Goal: Check status: Check status

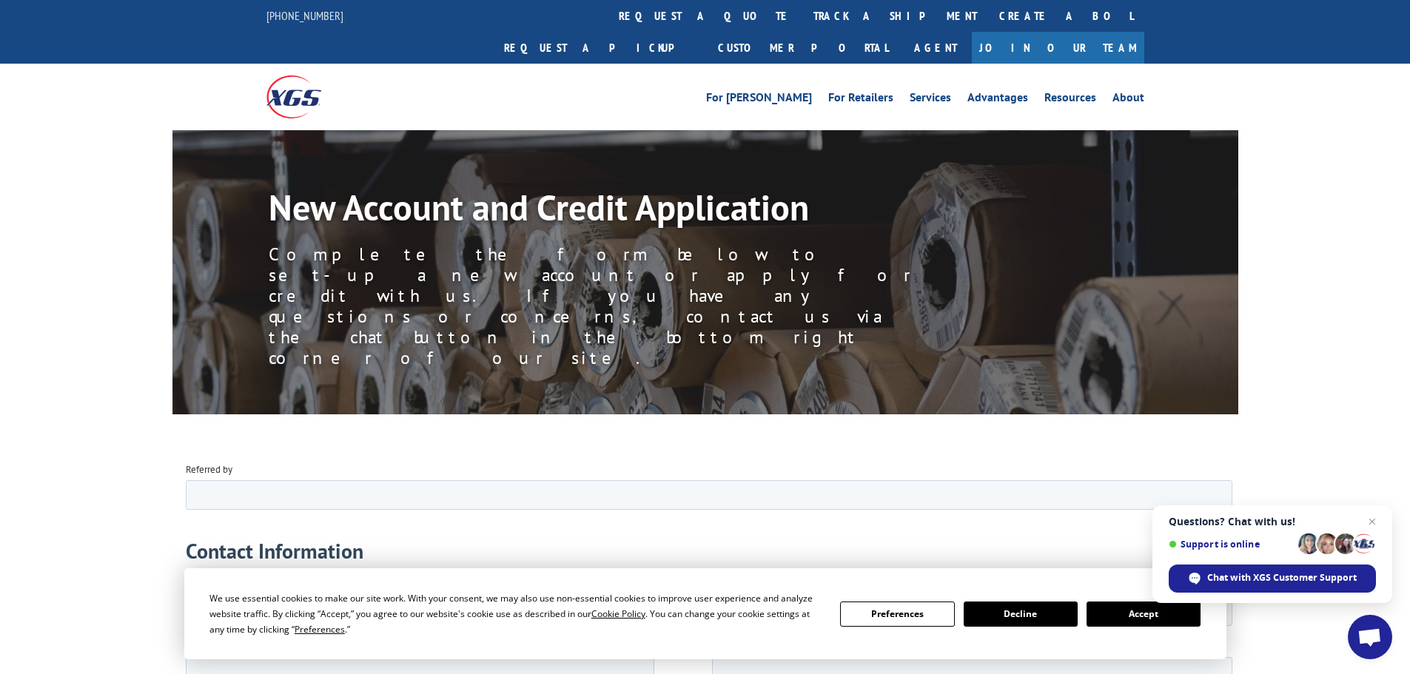
click at [282, 75] on img at bounding box center [293, 96] width 55 height 42
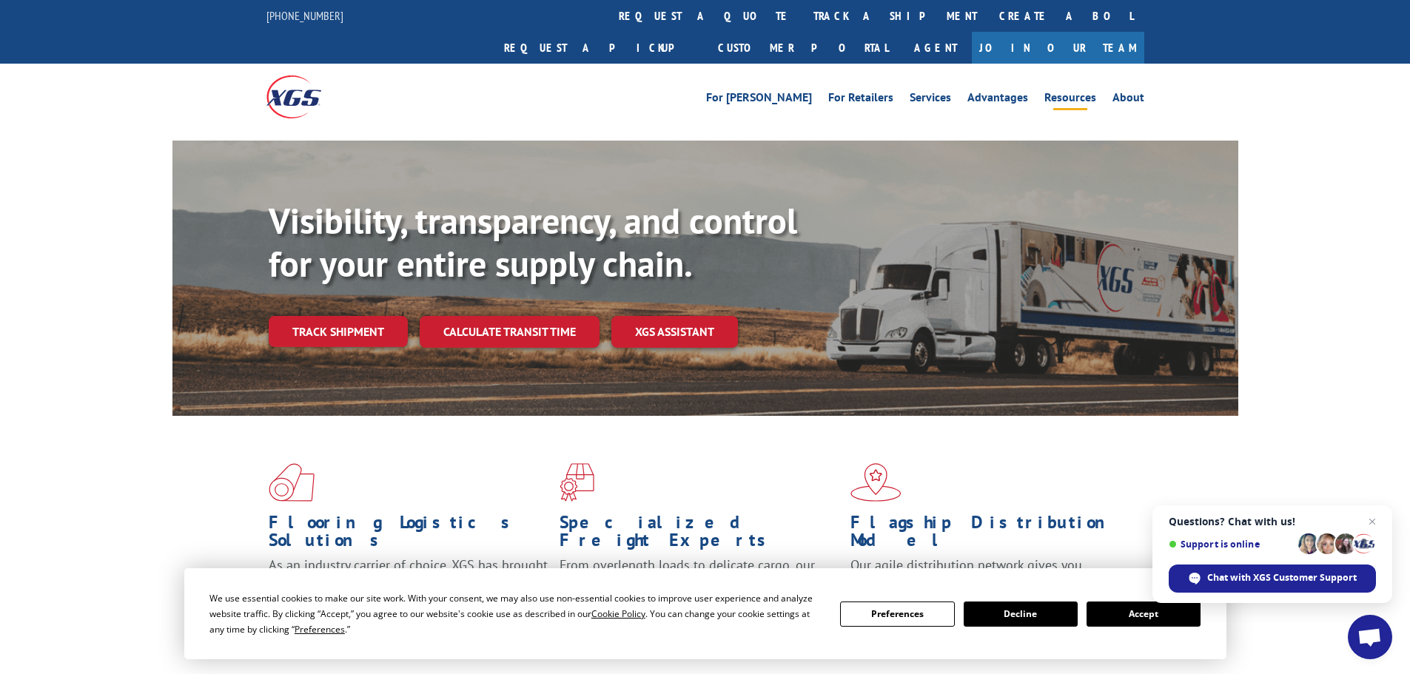
click at [1070, 92] on link "Resources" at bounding box center [1070, 100] width 52 height 16
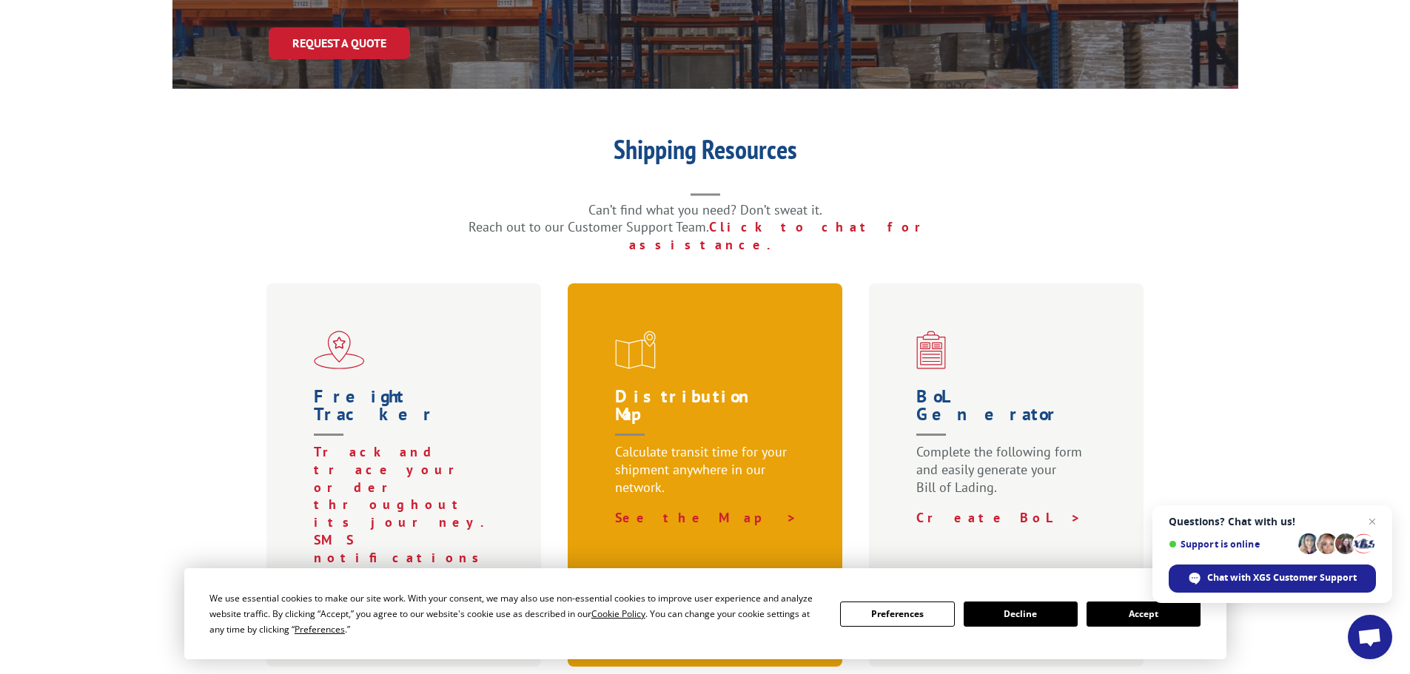
scroll to position [296, 0]
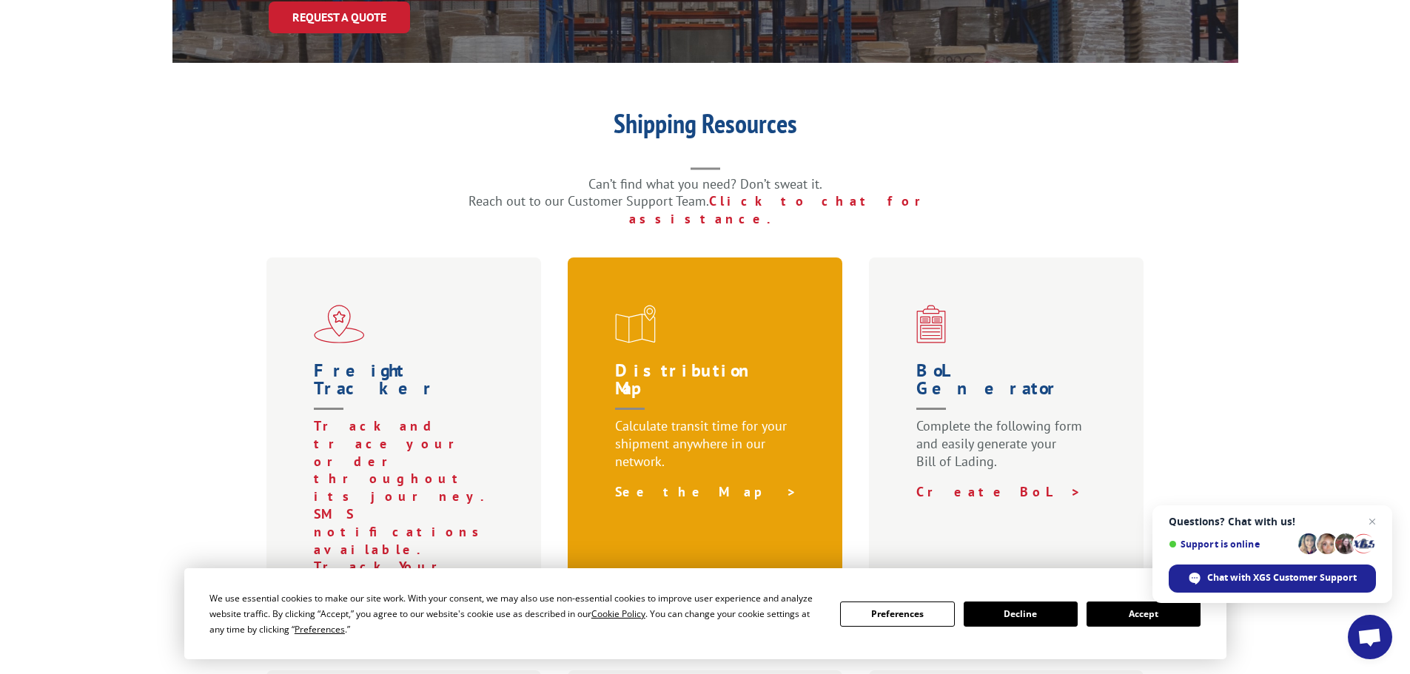
click at [666, 483] on link "See the Map >" at bounding box center [706, 491] width 182 height 17
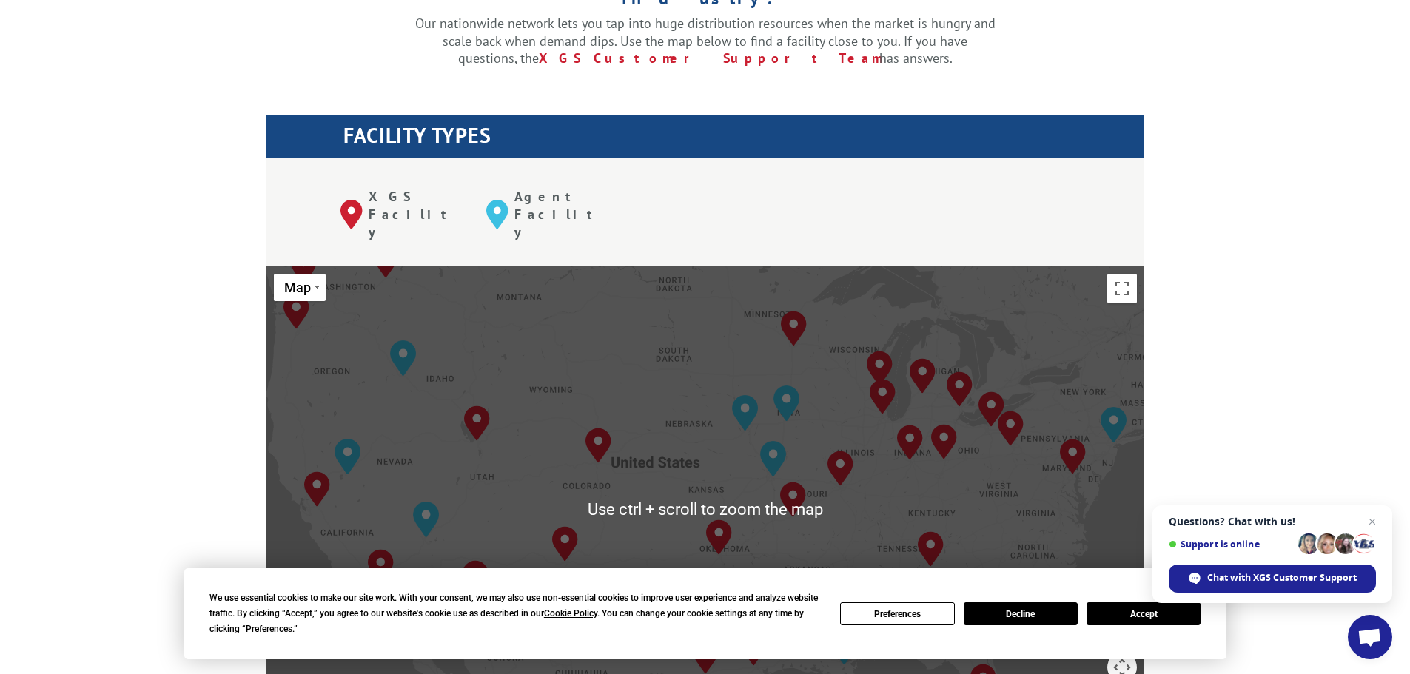
scroll to position [592, 0]
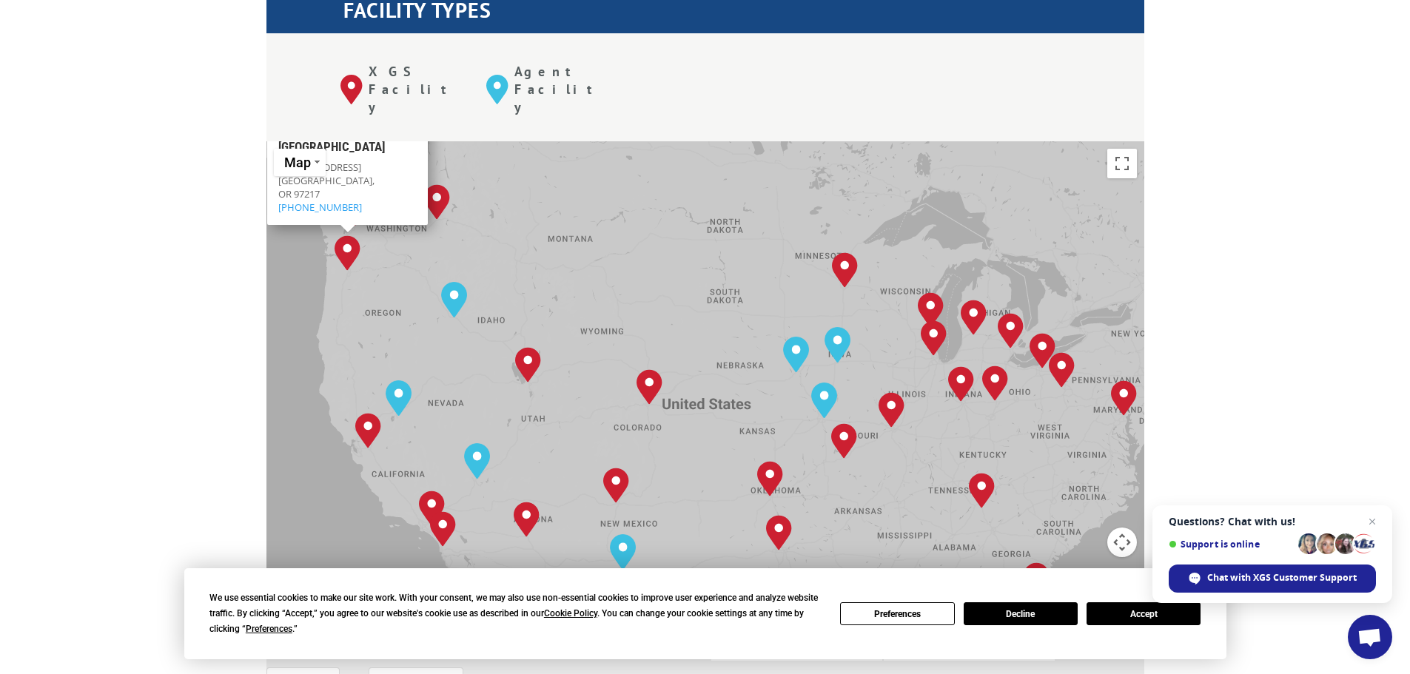
click at [351, 235] on img "Portland, OR" at bounding box center [347, 253] width 26 height 36
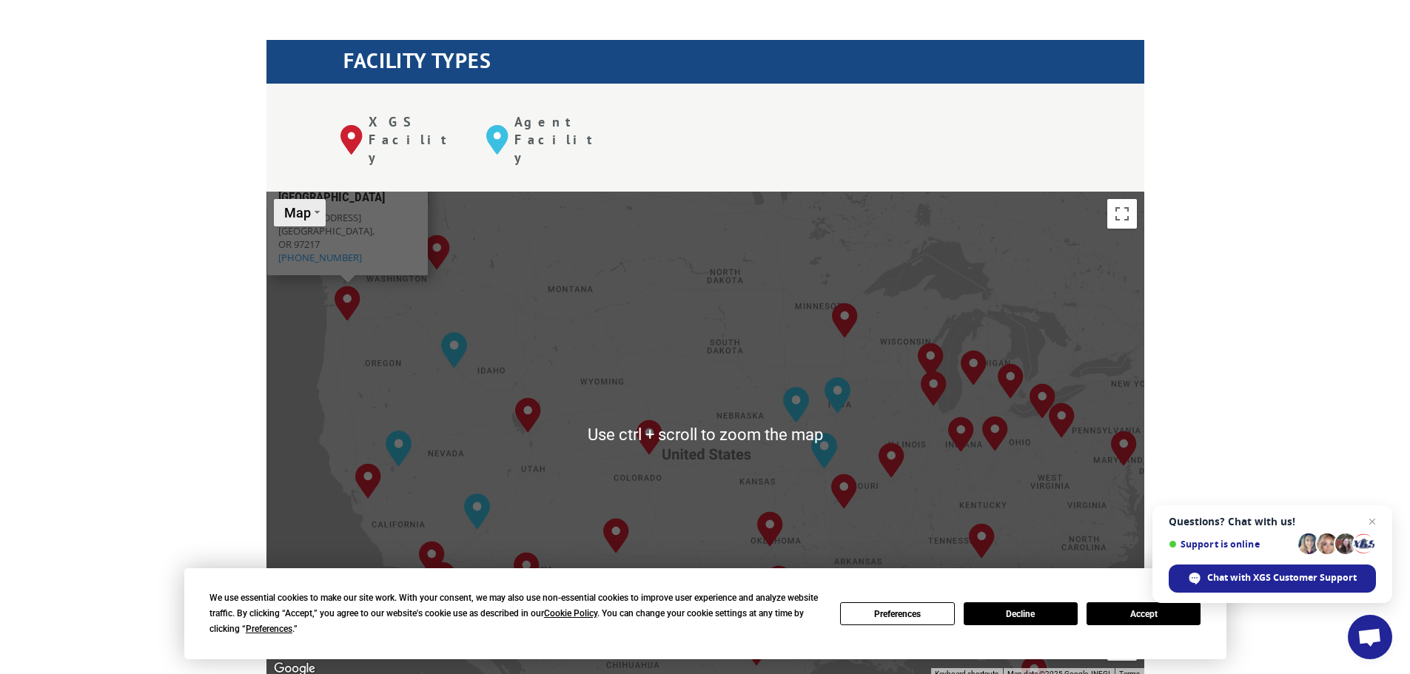
scroll to position [518, 0]
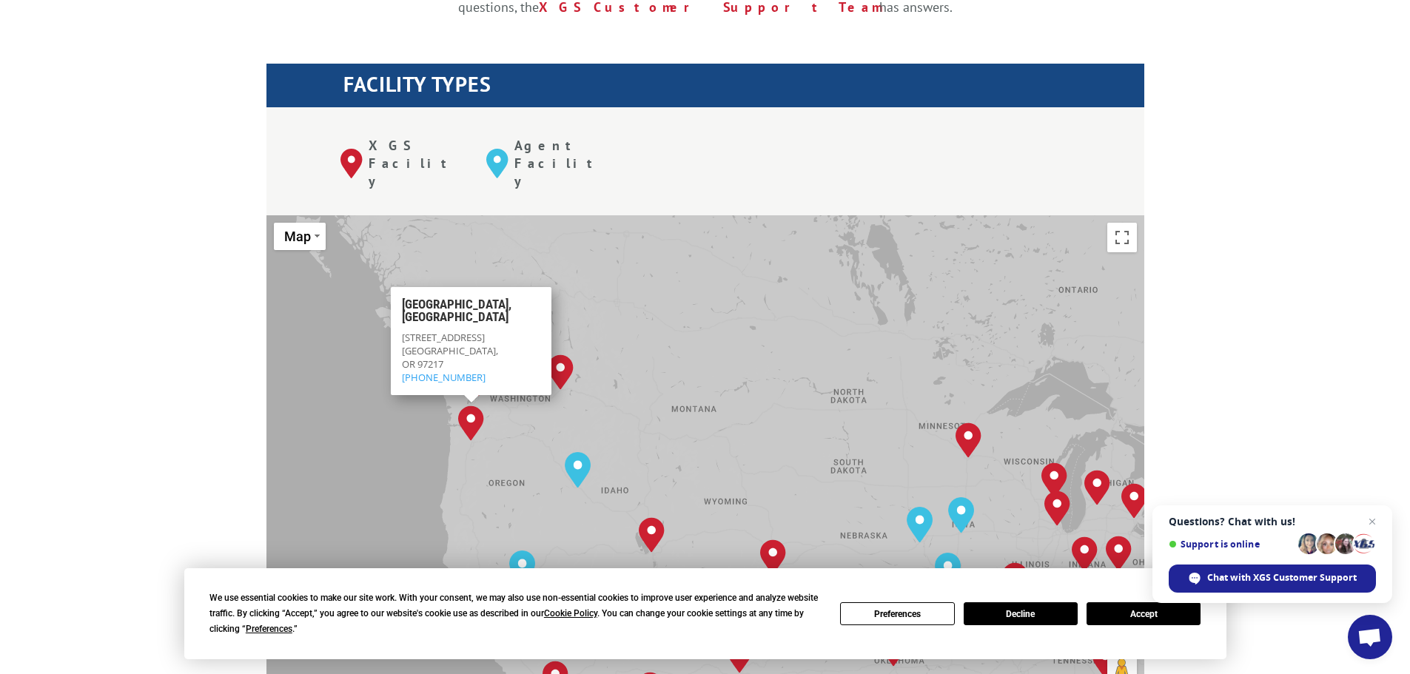
drag, startPoint x: 411, startPoint y: 311, endPoint x: 551, endPoint y: 424, distance: 179.4
click at [553, 426] on div "[GEOGRAPHIC_DATA], [GEOGRAPHIC_DATA] [GEOGRAPHIC_DATA], [GEOGRAPHIC_DATA] [GEOG…" at bounding box center [705, 458] width 878 height 487
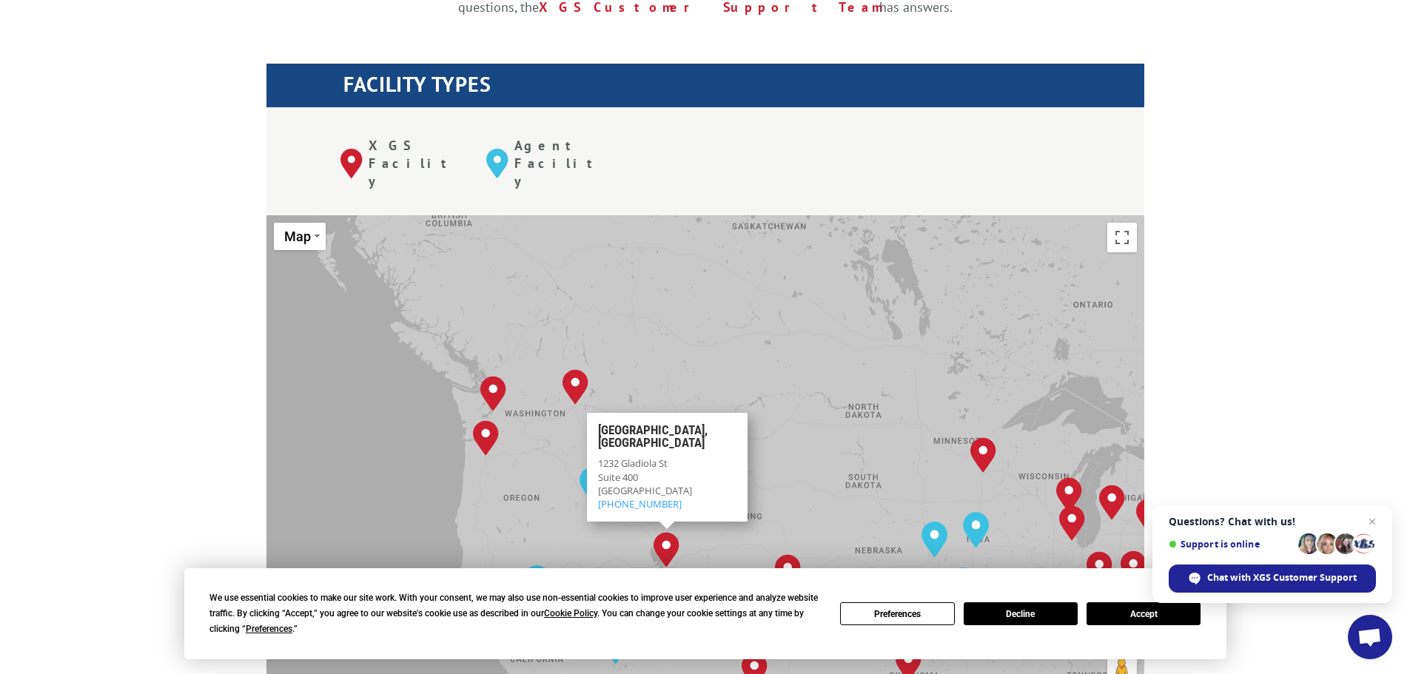
click at [1128, 617] on button "Accept" at bounding box center [1143, 613] width 114 height 23
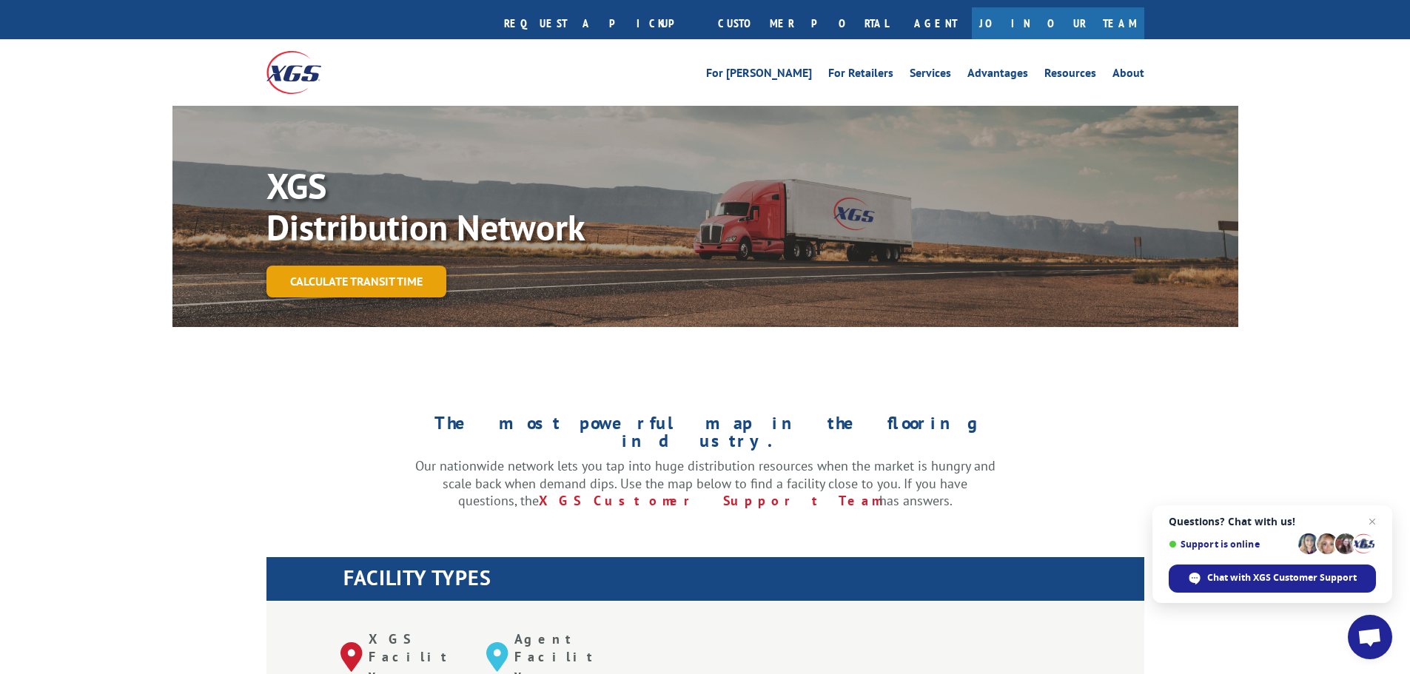
scroll to position [0, 0]
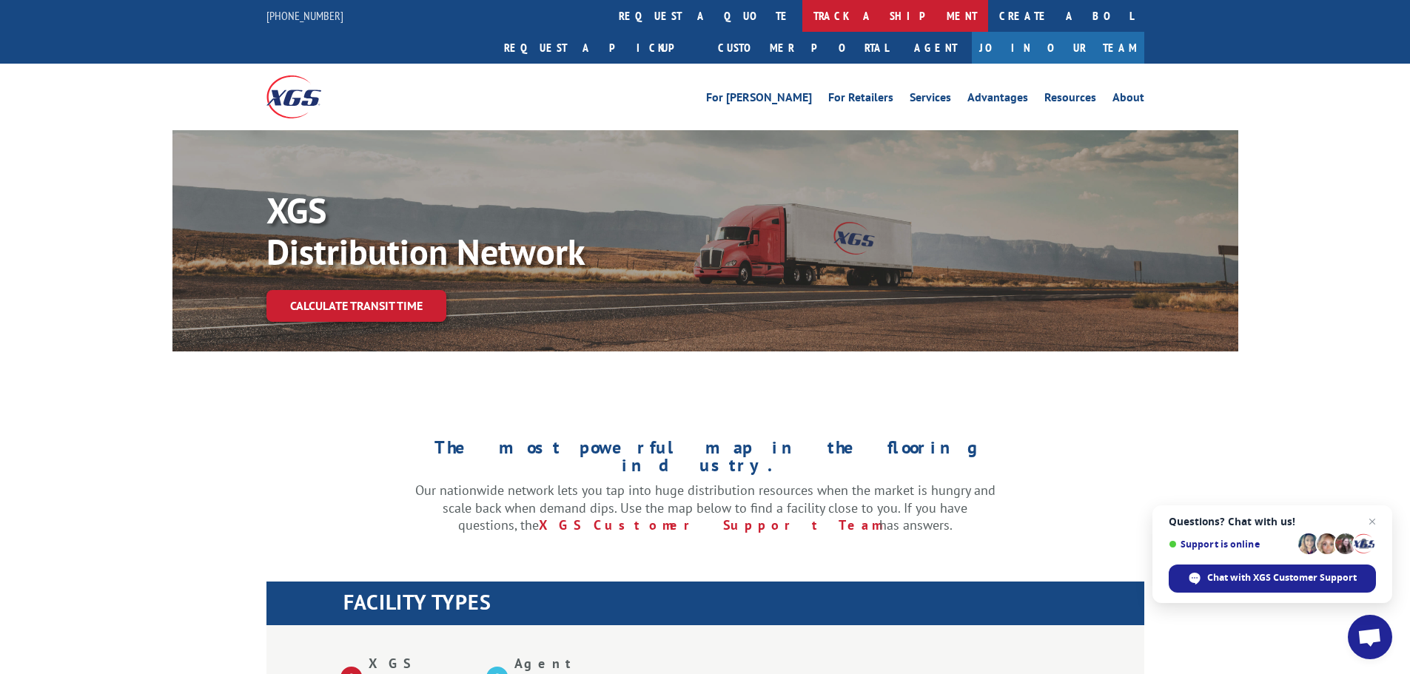
click at [802, 21] on link "track a shipment" at bounding box center [895, 16] width 186 height 32
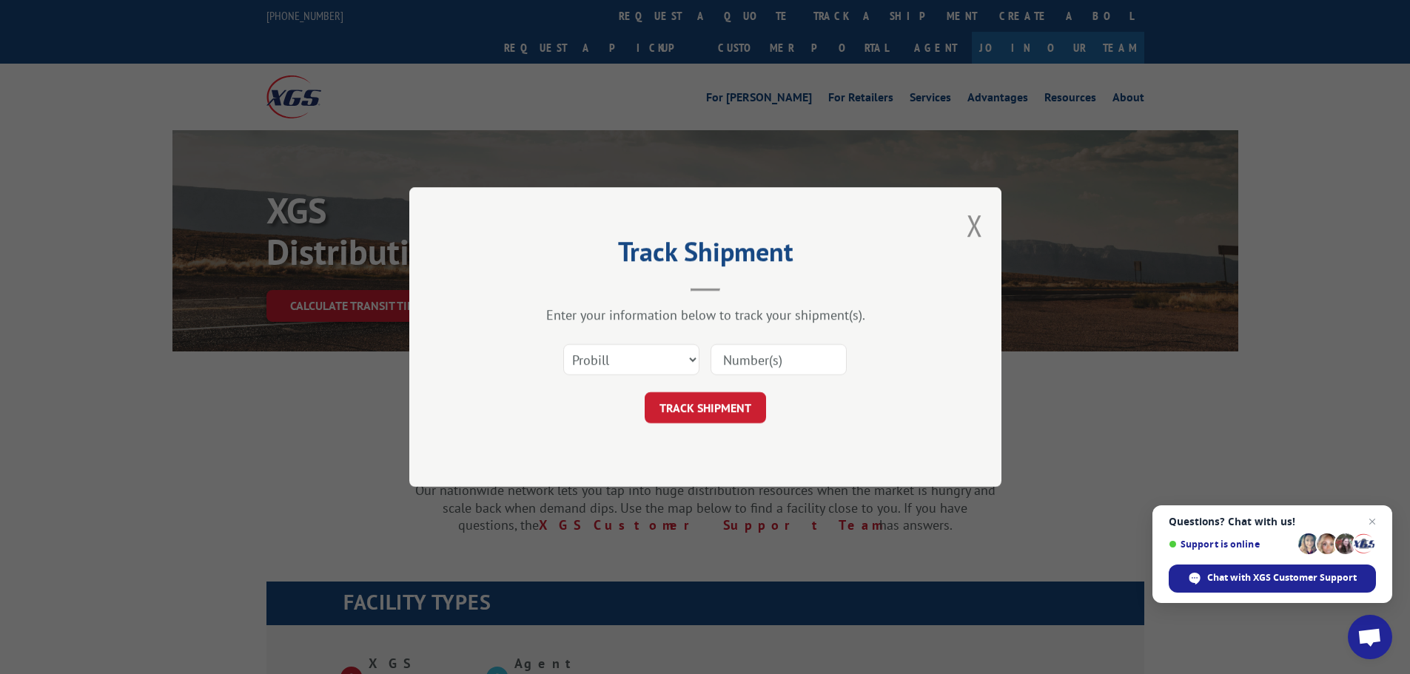
drag, startPoint x: 801, startPoint y: 368, endPoint x: 777, endPoint y: 366, distance: 24.5
click at [801, 368] on input at bounding box center [778, 359] width 136 height 31
paste input "17496524"
type input "17496524"
click at [758, 397] on button "TRACK SHIPMENT" at bounding box center [704, 407] width 121 height 31
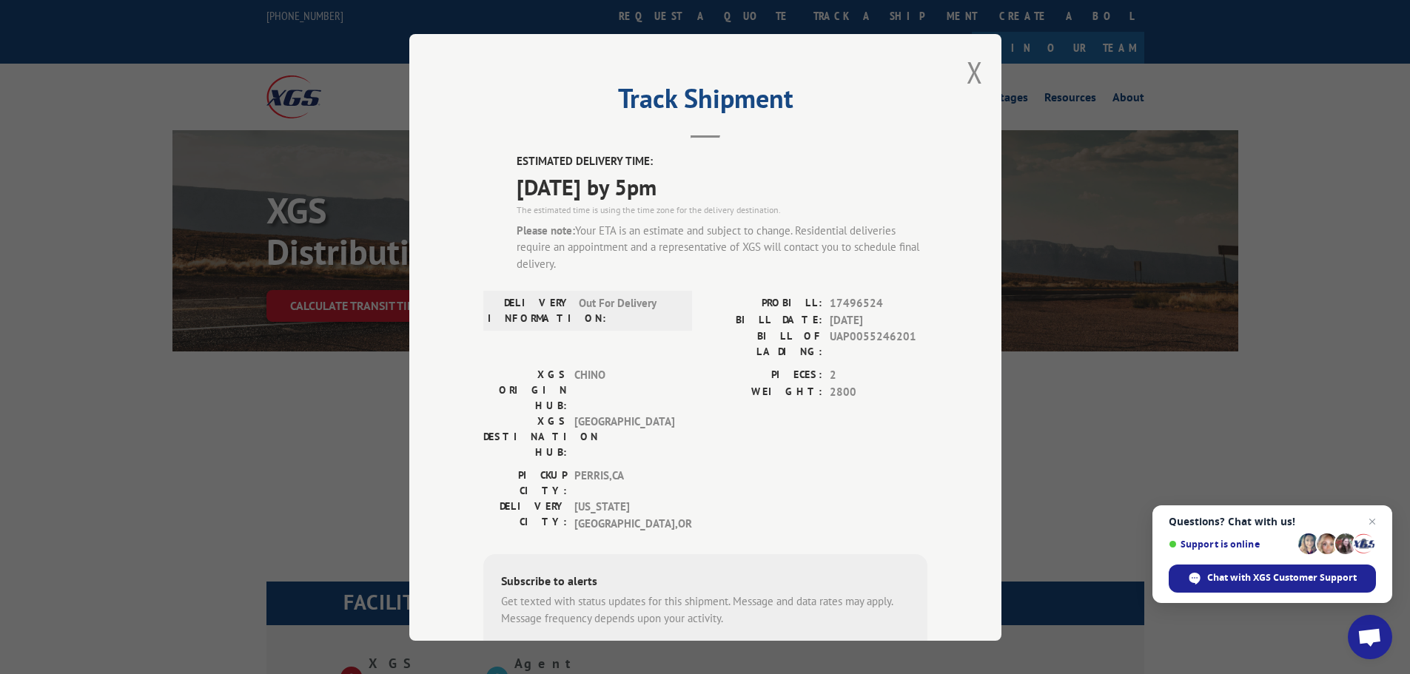
drag, startPoint x: 146, startPoint y: 479, endPoint x: 246, endPoint y: 531, distance: 113.2
click at [151, 483] on div "Track Shipment ESTIMATED DELIVERY TIME: [DATE] by 5pm The estimated time is usi…" at bounding box center [705, 337] width 1410 height 674
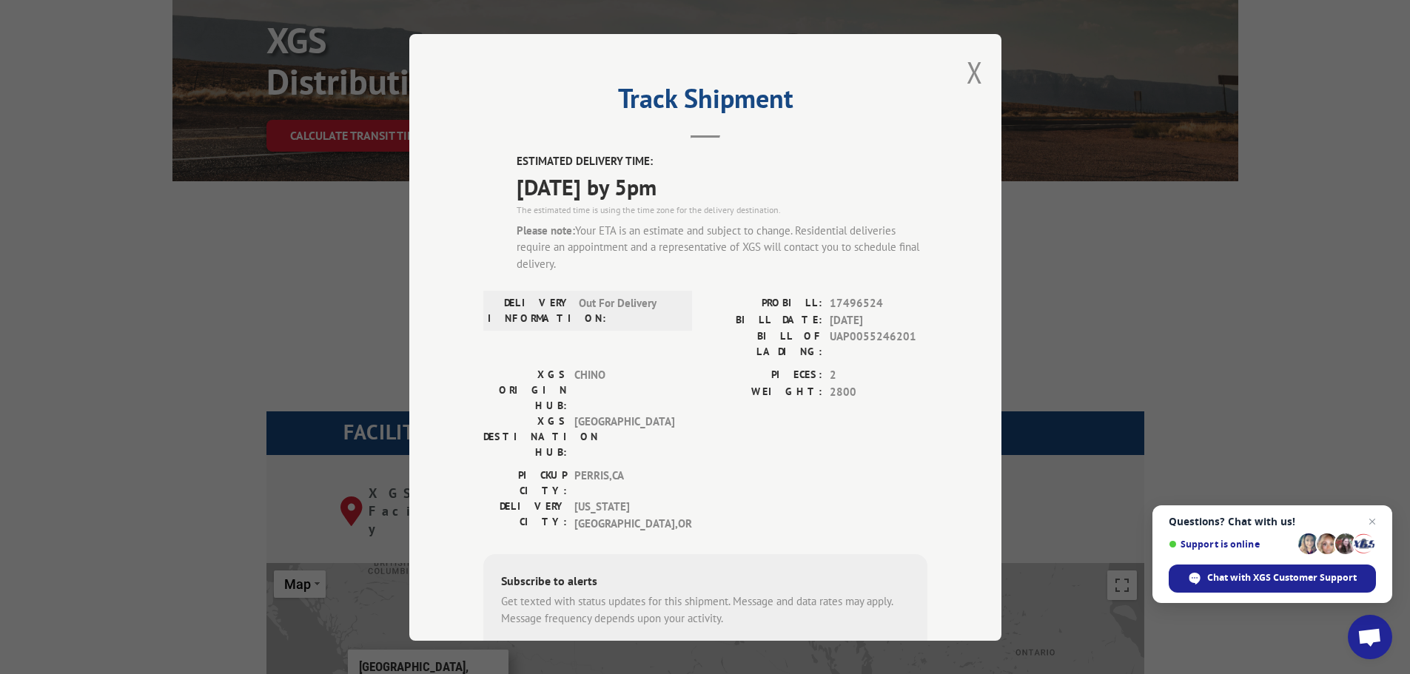
scroll to position [148, 0]
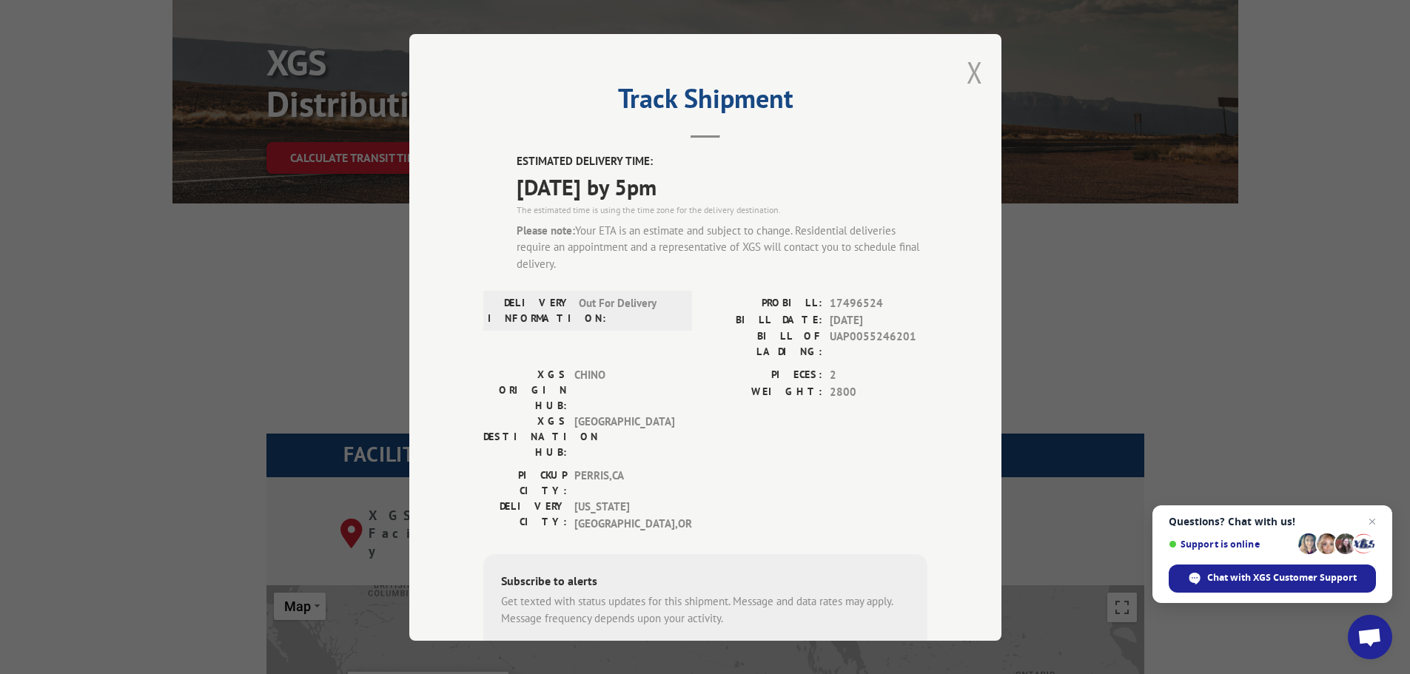
click at [966, 71] on button "Close modal" at bounding box center [974, 72] width 16 height 39
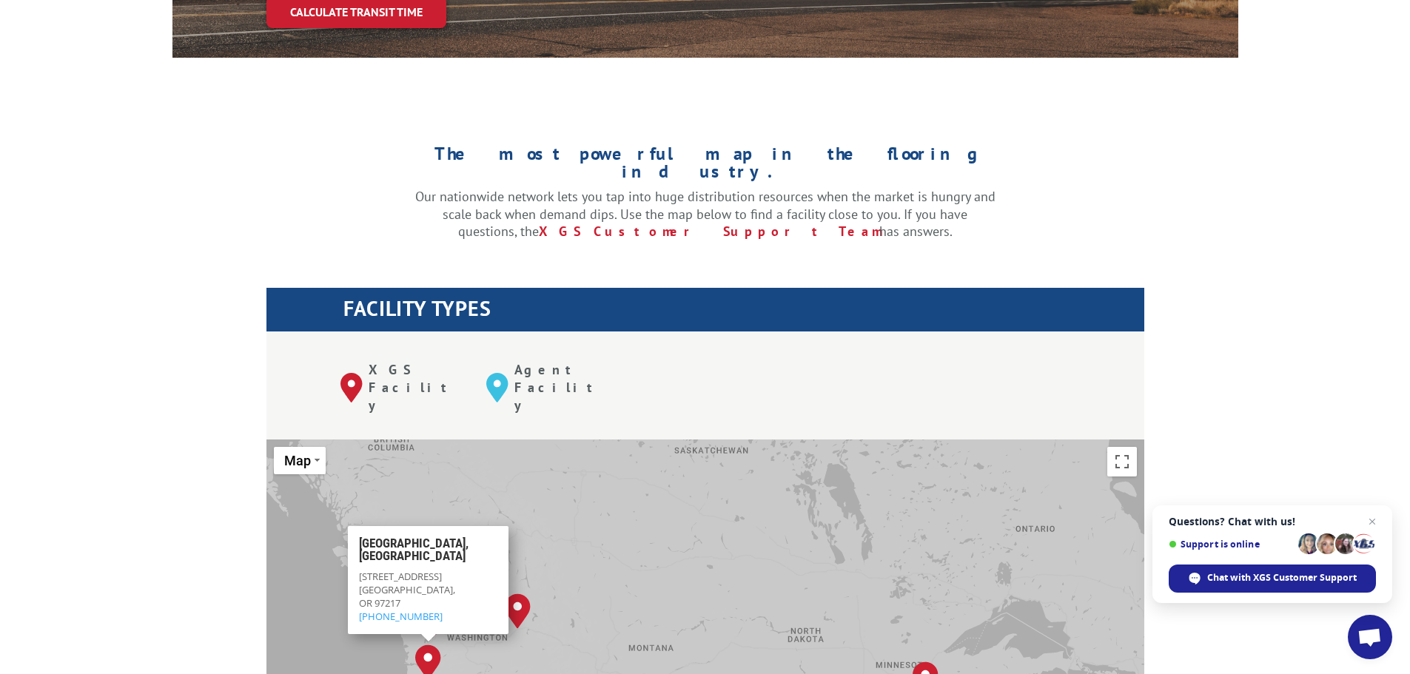
scroll to position [296, 0]
